Goal: Task Accomplishment & Management: Use online tool/utility

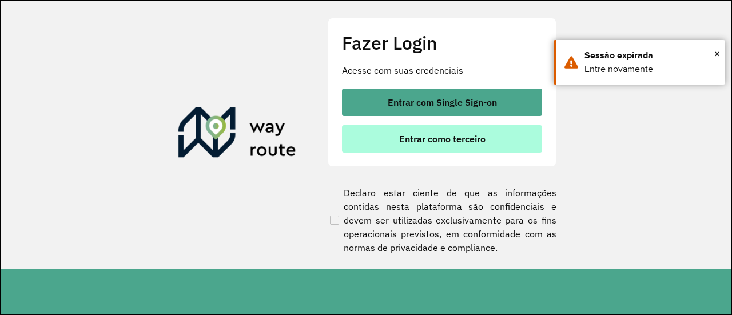
click at [440, 139] on span "Entrar como terceiro" at bounding box center [442, 138] width 86 height 9
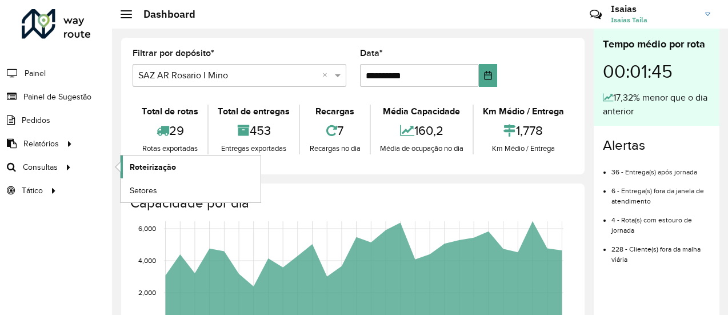
click at [151, 166] on span "Roteirização" at bounding box center [153, 167] width 46 height 12
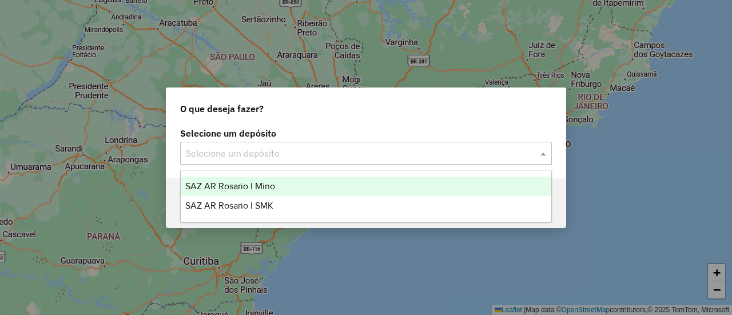
click at [545, 154] on span at bounding box center [544, 153] width 14 height 14
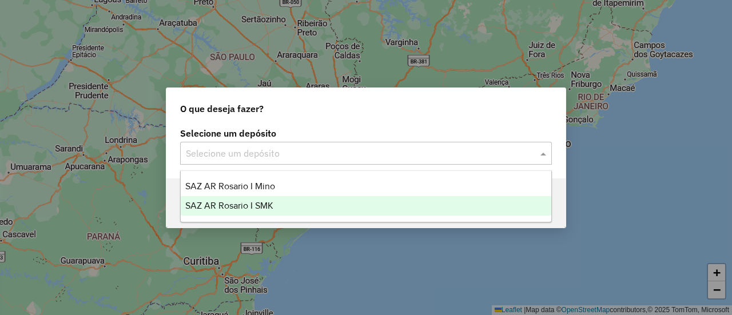
click at [265, 206] on span "SAZ AR Rosario I SMK" at bounding box center [229, 206] width 88 height 10
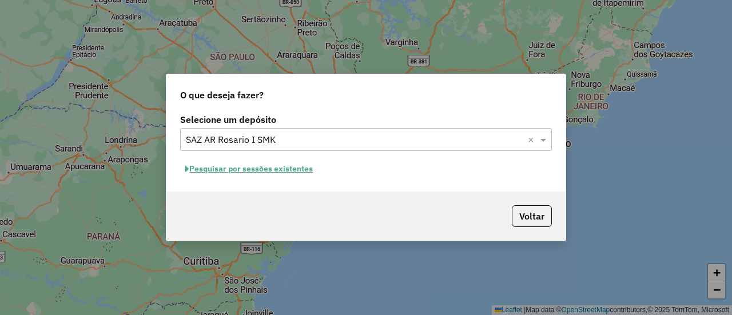
click at [287, 168] on button "Pesquisar por sessões existentes" at bounding box center [249, 169] width 138 height 18
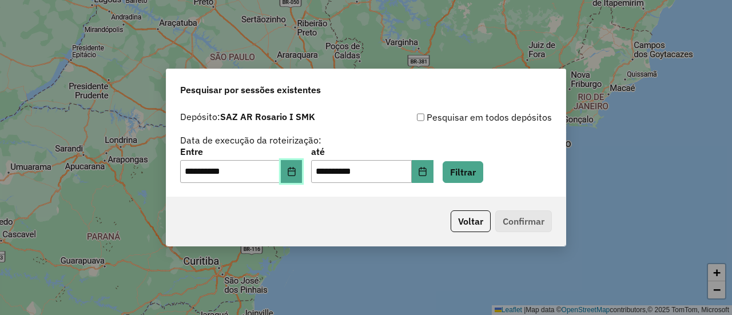
click at [296, 172] on icon "Choose Date" at bounding box center [291, 171] width 9 height 9
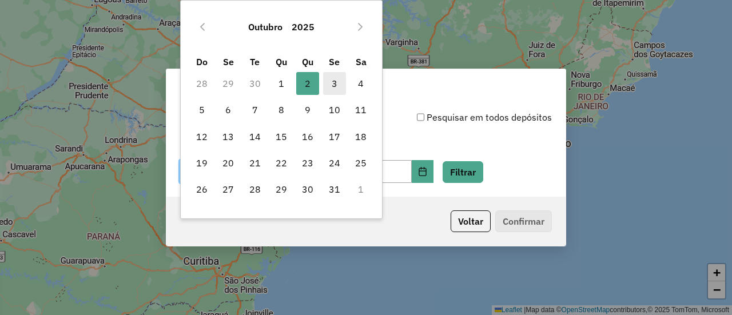
click at [336, 82] on span "3" at bounding box center [334, 83] width 23 height 23
type input "**********"
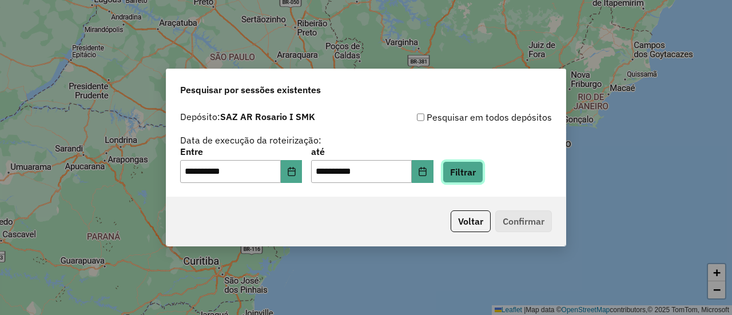
click at [478, 171] on button "Filtrar" at bounding box center [463, 172] width 41 height 22
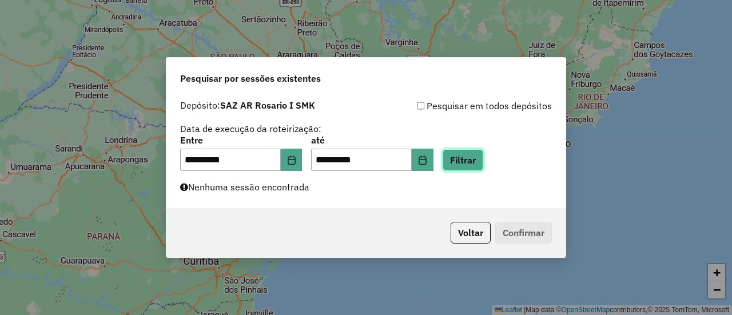
click at [480, 163] on button "Filtrar" at bounding box center [463, 160] width 41 height 22
click at [511, 164] on div "**********" at bounding box center [366, 153] width 372 height 35
click at [483, 164] on button "Filtrar" at bounding box center [463, 160] width 41 height 22
click at [483, 159] on button "Filtrar" at bounding box center [463, 160] width 41 height 22
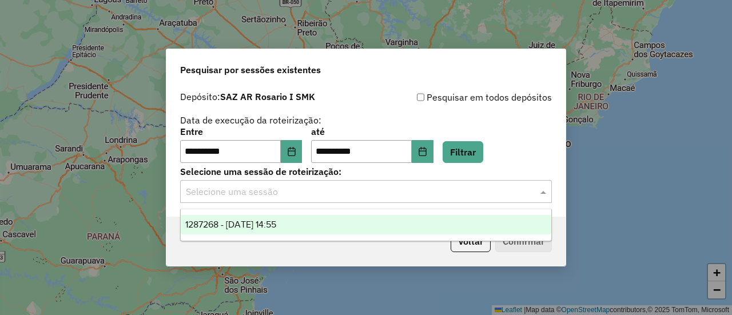
click at [544, 189] on span at bounding box center [544, 192] width 14 height 14
click at [276, 225] on span "1287268 - [DATE] 14:55" at bounding box center [230, 225] width 91 height 10
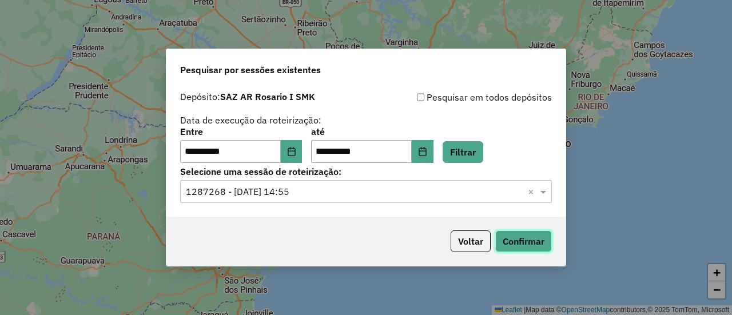
click at [525, 244] on button "Confirmar" at bounding box center [523, 241] width 57 height 22
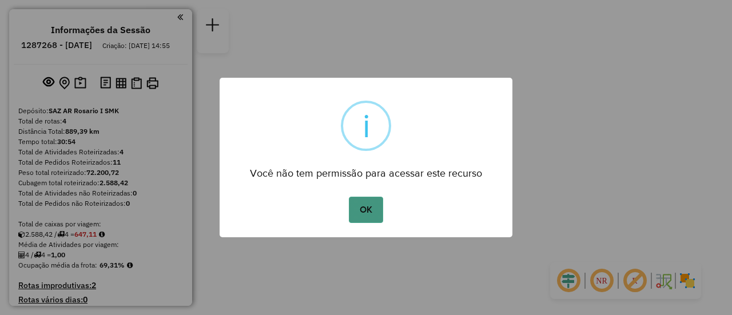
click at [367, 214] on button "OK" at bounding box center [366, 210] width 34 height 26
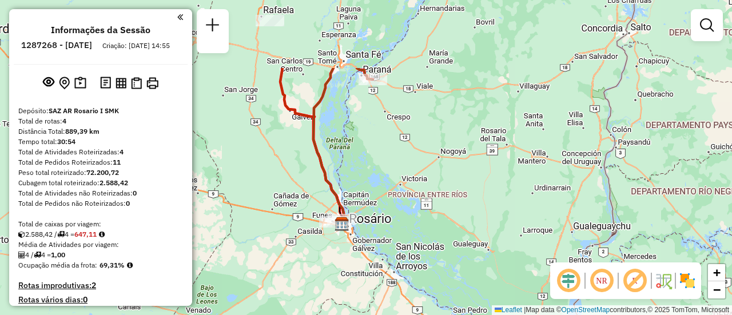
drag, startPoint x: 319, startPoint y: 134, endPoint x: 335, endPoint y: 217, distance: 85.0
click at [333, 217] on div "Janela de atendimento Grade de atendimento Capacidade Transportadoras Veículos …" at bounding box center [366, 157] width 732 height 315
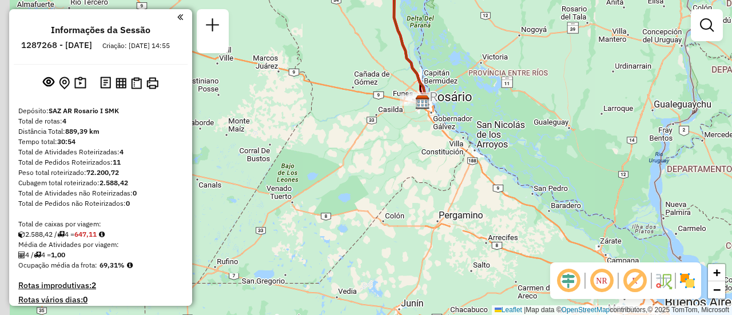
drag, startPoint x: 445, startPoint y: 134, endPoint x: 491, endPoint y: 59, distance: 87.6
click at [491, 59] on div "Janela de atendimento Grade de atendimento Capacidade Transportadoras Veículos …" at bounding box center [366, 157] width 732 height 315
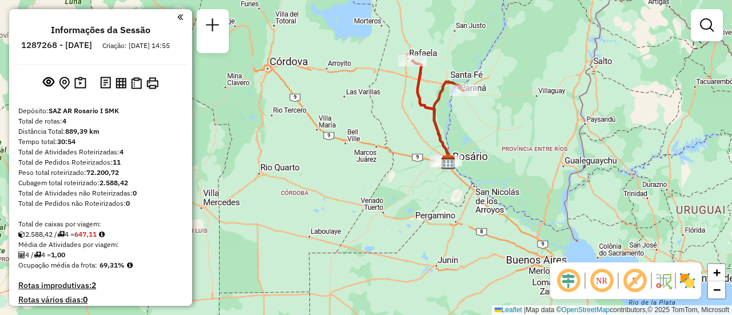
drag, startPoint x: 461, startPoint y: 189, endPoint x: 444, endPoint y: 250, distance: 63.5
click at [444, 250] on div "Janela de atendimento Grade de atendimento Capacidade Transportadoras Veículos …" at bounding box center [366, 157] width 732 height 315
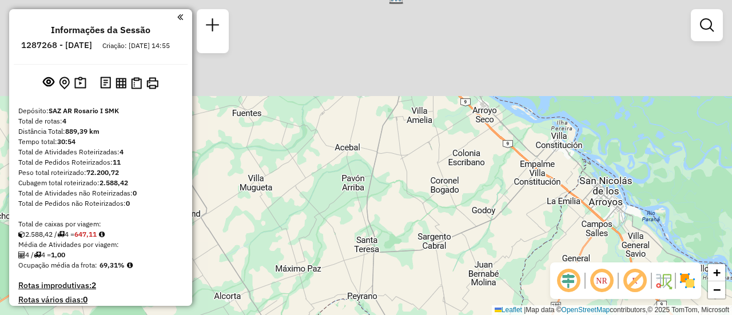
drag, startPoint x: 439, startPoint y: 119, endPoint x: 421, endPoint y: 306, distance: 188.3
click at [417, 305] on div "Janela de atendimento Grade de atendimento Capacidade Transportadoras Veículos …" at bounding box center [366, 157] width 732 height 315
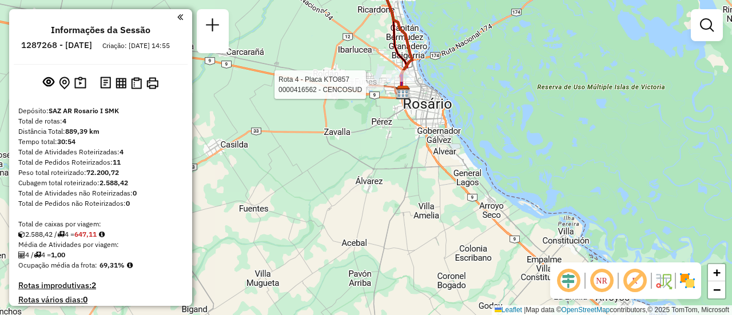
select select "**********"
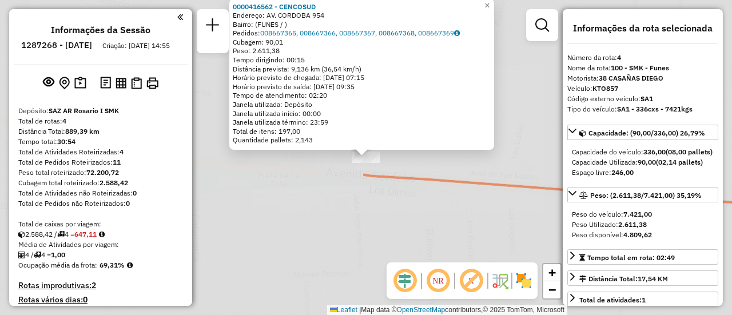
scroll to position [365, 0]
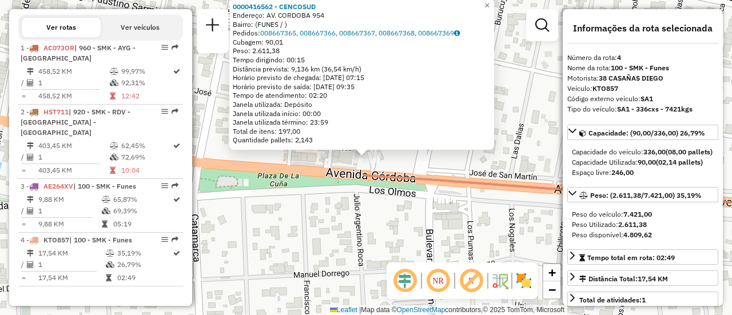
click at [339, 222] on div "0000416562 - CENCOSUD Endereço: AV. CORDOBA 954 Bairro: (FUNES / ) Pedidos: 008…" at bounding box center [366, 157] width 732 height 315
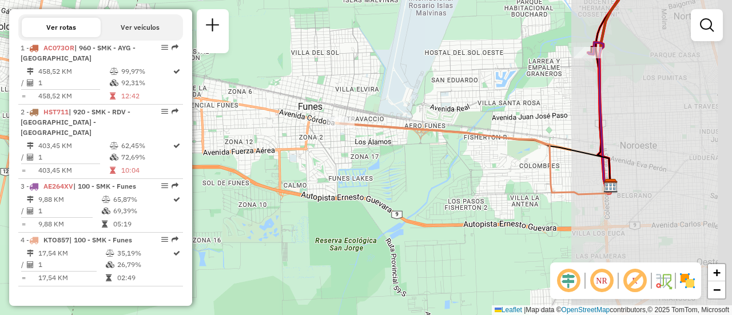
drag, startPoint x: 587, startPoint y: 125, endPoint x: 375, endPoint y: 113, distance: 213.0
click at [377, 113] on div "Janela de atendimento Grade de atendimento Capacidade Transportadoras Veículos …" at bounding box center [366, 157] width 732 height 315
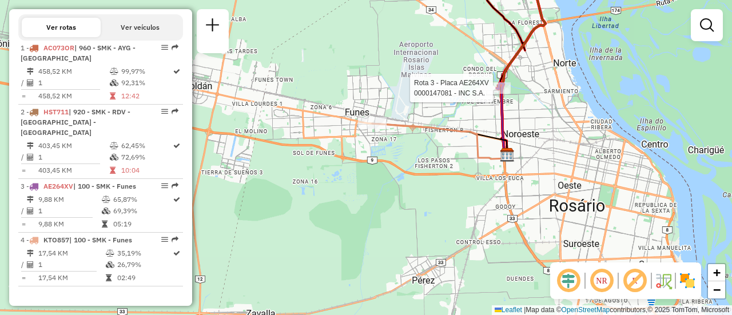
select select "**********"
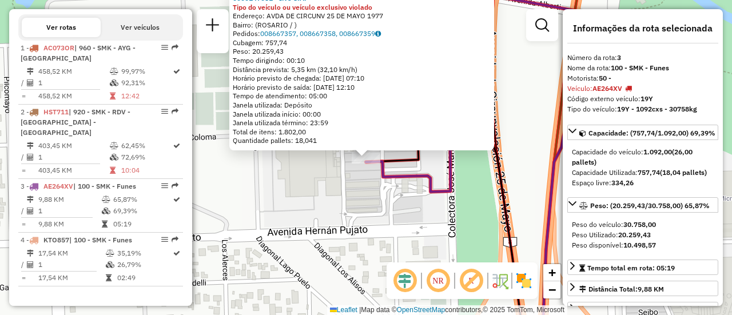
click at [393, 217] on div "0000147081 - INC S.A. Tipo do veículo ou veículo exclusivo violado Endereço: AV…" at bounding box center [366, 157] width 732 height 315
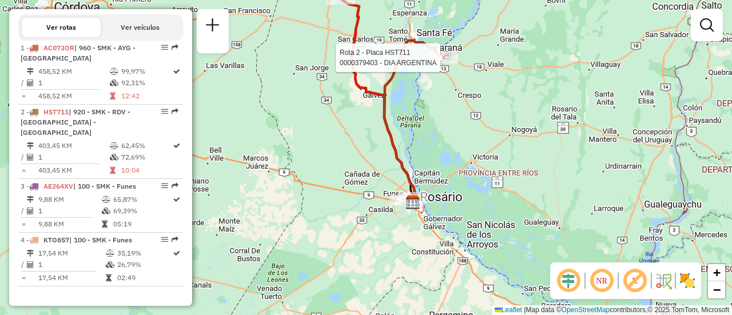
select select "**********"
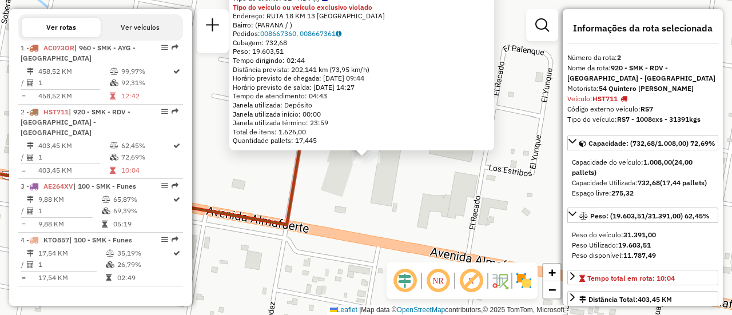
click at [411, 210] on div "0000379403 - DIA ARGENTINA Tipo de cliente: 31 - RDV (:) Tipo do veículo ou veí…" at bounding box center [366, 157] width 732 height 315
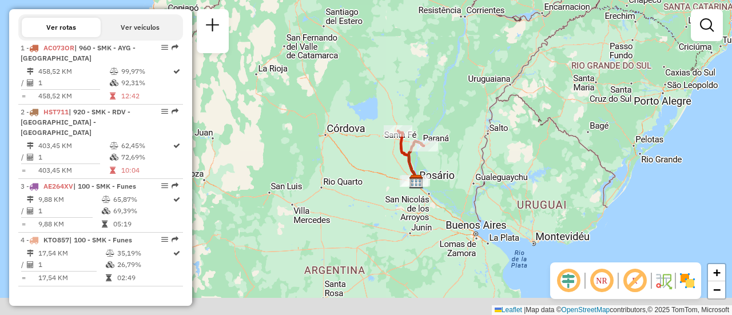
drag, startPoint x: 495, startPoint y: 222, endPoint x: 475, endPoint y: 79, distance: 144.3
click at [475, 79] on div "Janela de atendimento Grade de atendimento Capacidade Transportadoras Veículos …" at bounding box center [366, 157] width 732 height 315
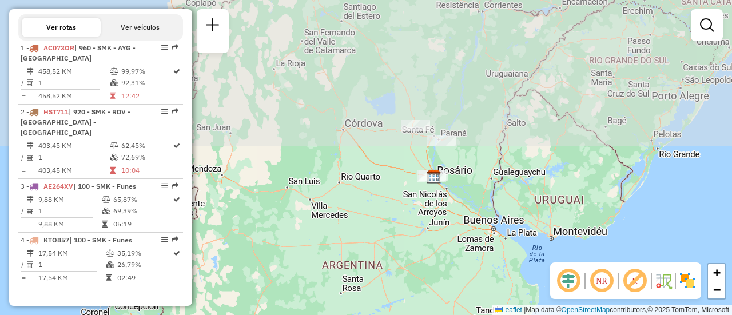
drag, startPoint x: 470, startPoint y: 156, endPoint x: 518, endPoint y: 342, distance: 191.9
click at [518, 314] on html "Aguarde... Pop-up bloqueado! Seu navegador bloqueou automáticamente a abertura …" at bounding box center [366, 157] width 732 height 315
